Goal: Information Seeking & Learning: Learn about a topic

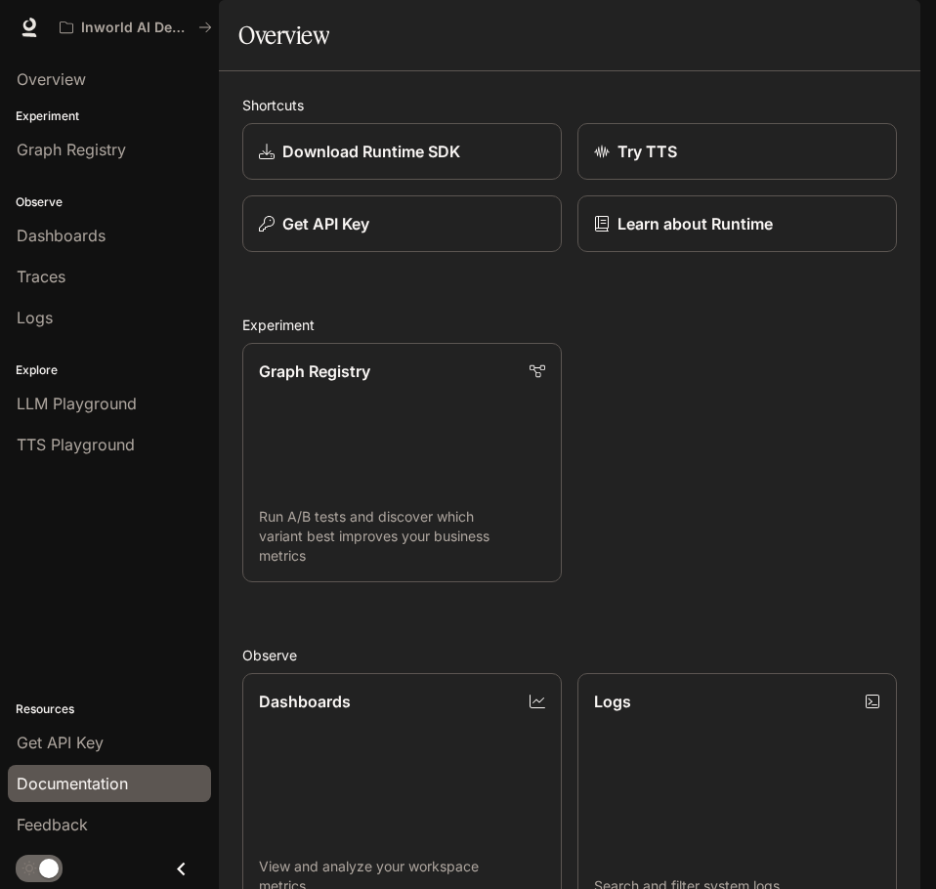
click at [91, 785] on span "Documentation" at bounding box center [72, 783] width 111 height 23
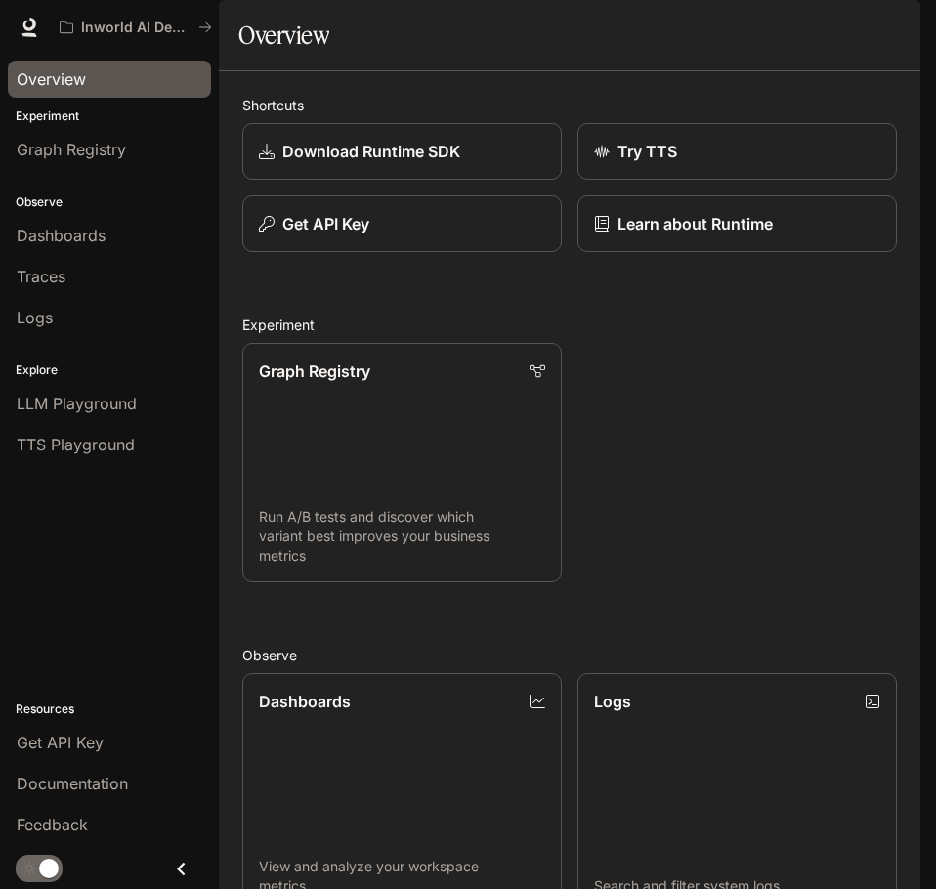
click at [88, 71] on div "Overview" at bounding box center [110, 78] width 186 height 23
